Goal: Use online tool/utility: Utilize a website feature to perform a specific function

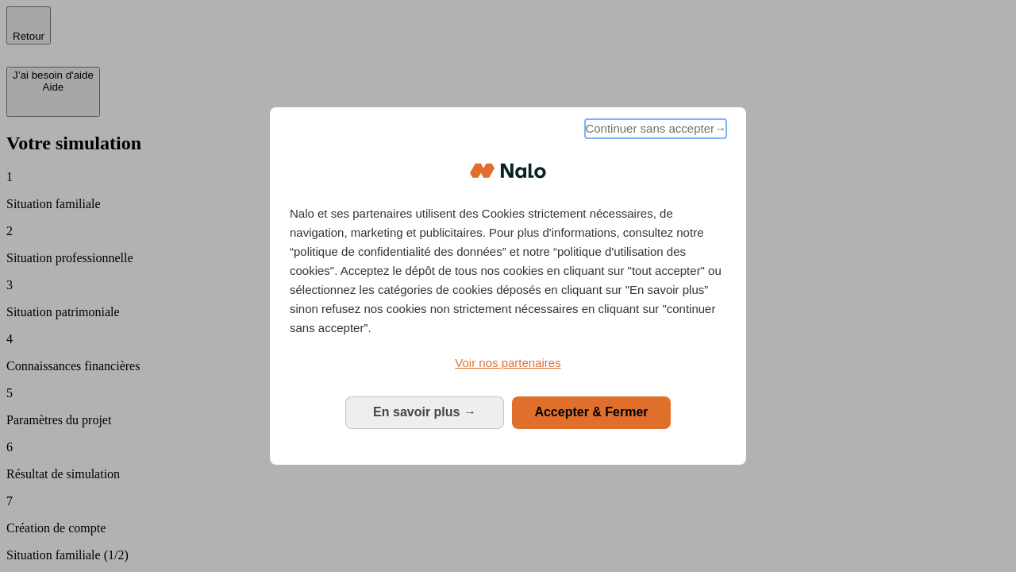
click at [654, 131] on span "Continuer sans accepter →" at bounding box center [655, 128] width 141 height 19
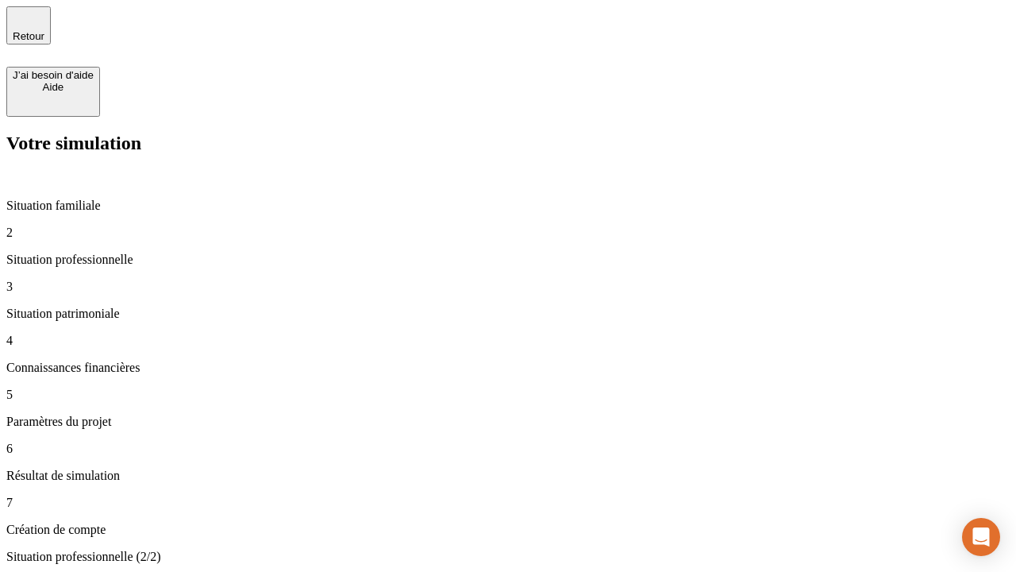
type input "30 000"
type input "40 000"
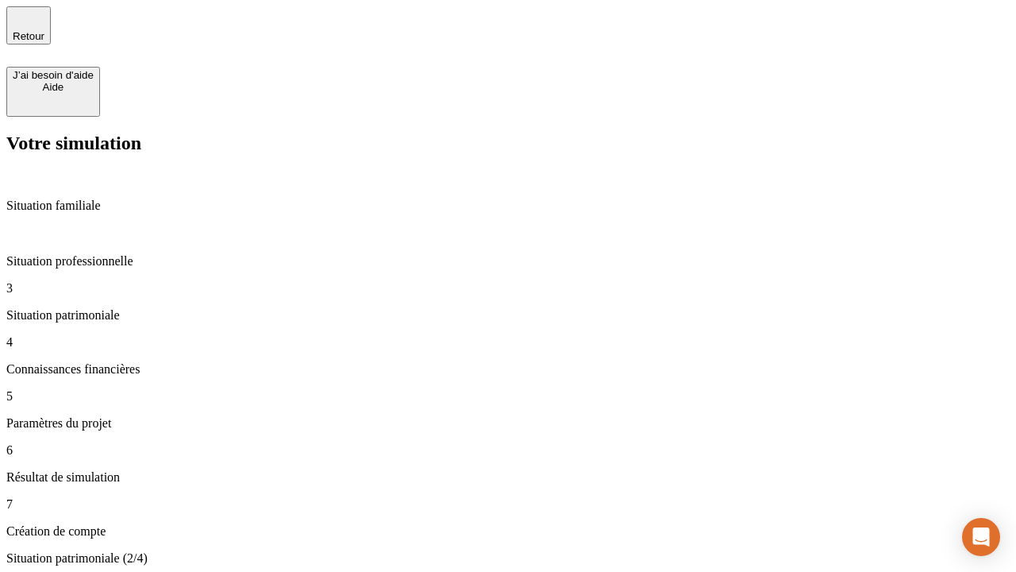
type input "1 100"
type input "20"
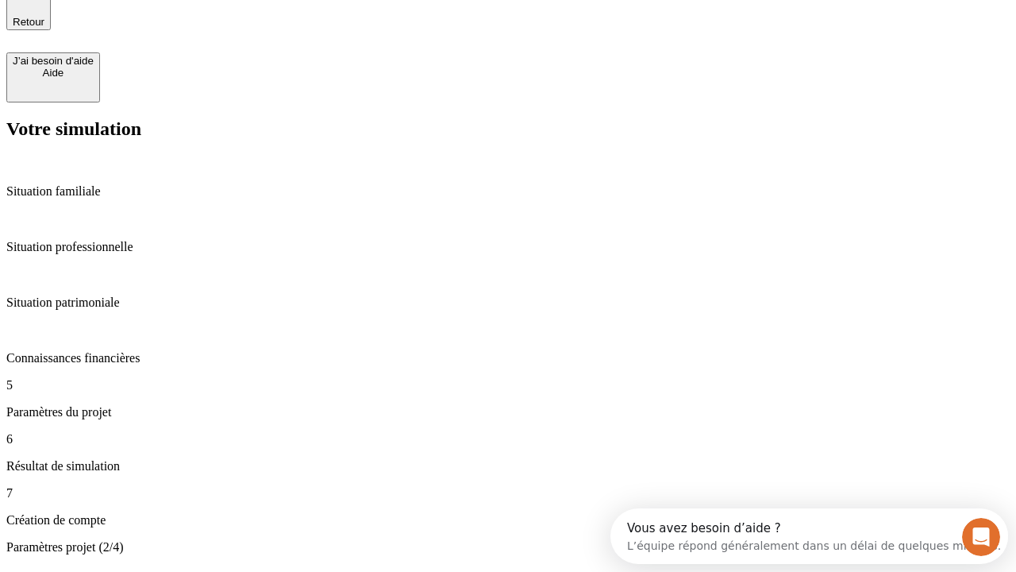
type input "40"
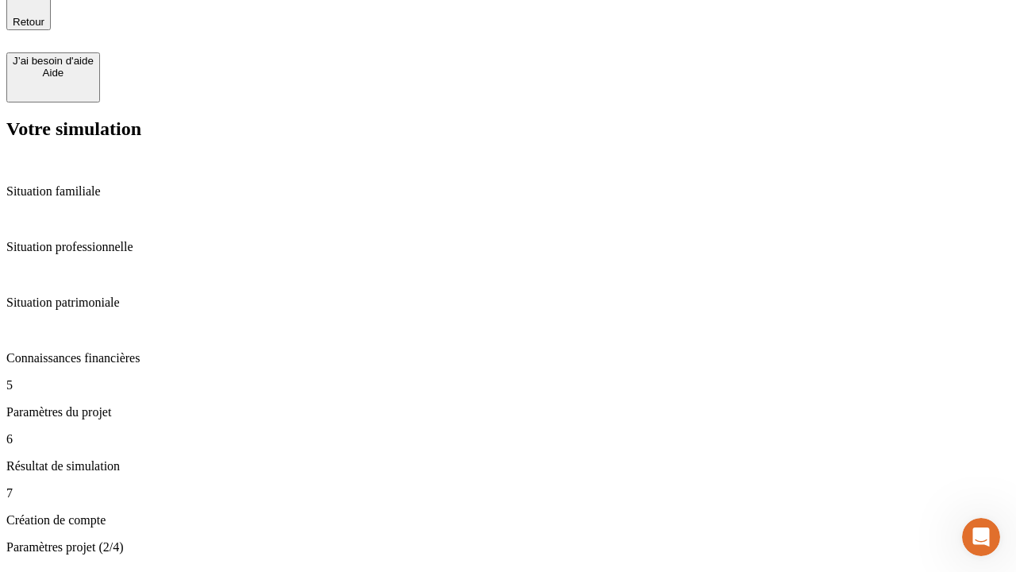
type input "50 000"
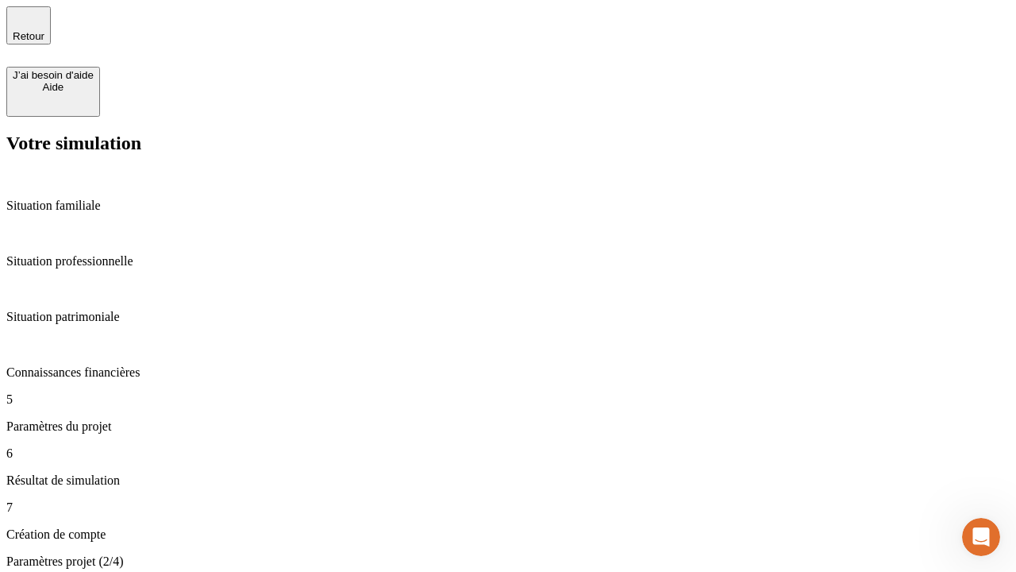
type input "640"
